Goal: Use online tool/utility: Utilize a website feature to perform a specific function

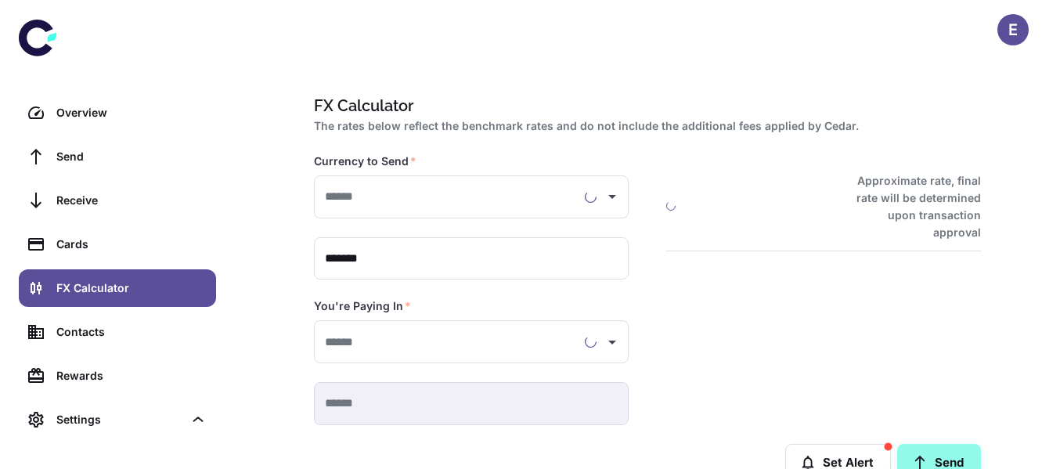
type input "**********"
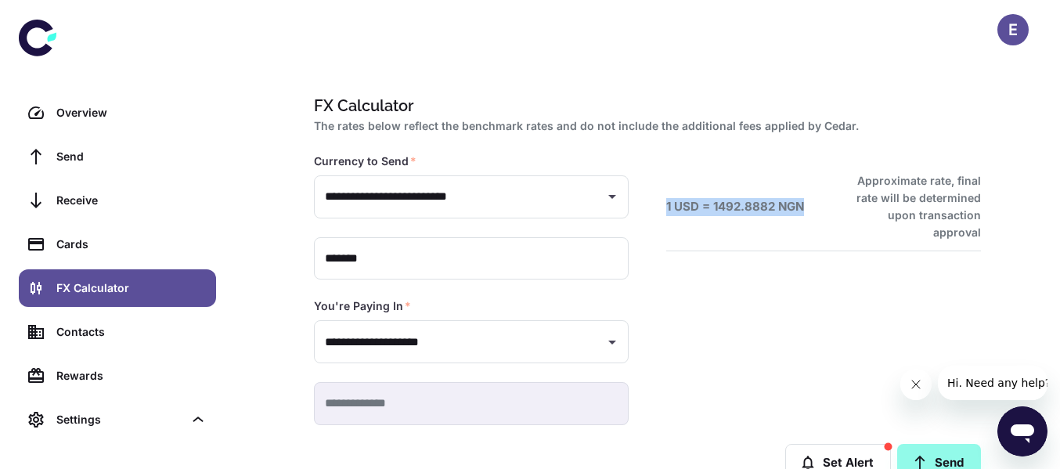
drag, startPoint x: 809, startPoint y: 195, endPoint x: 660, endPoint y: 204, distance: 149.1
click at [660, 204] on div "1 USD = 1492.8882 NGN Approximate rate, final rate will be determined upon tran…" at bounding box center [805, 270] width 352 height 309
copy h6 "1 USD = 1492.8882 NGN"
